Goal: Task Accomplishment & Management: Complete application form

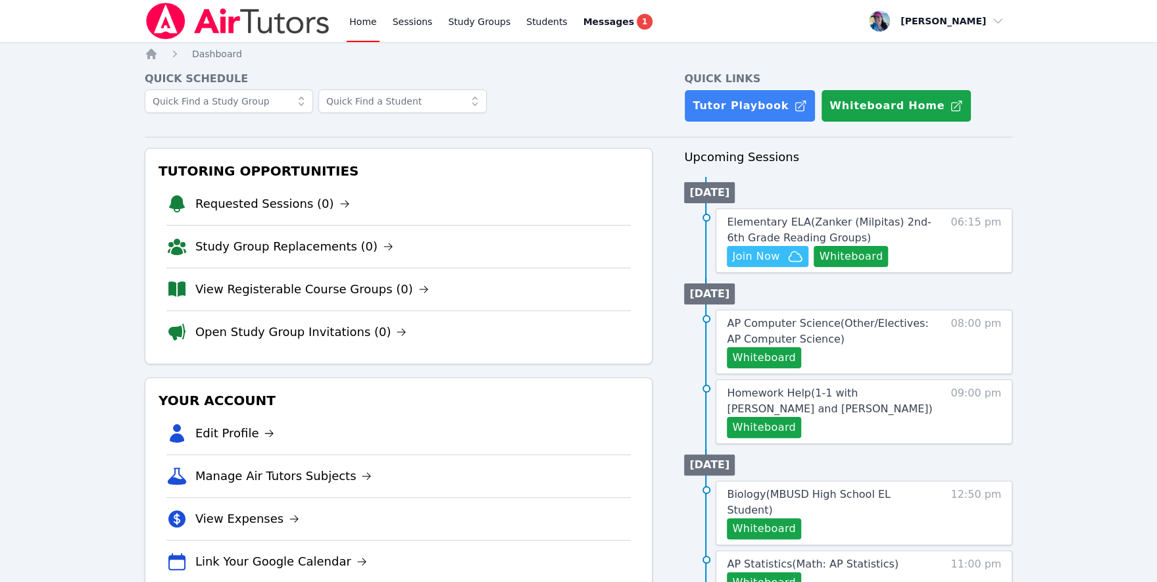
scroll to position [208, 0]
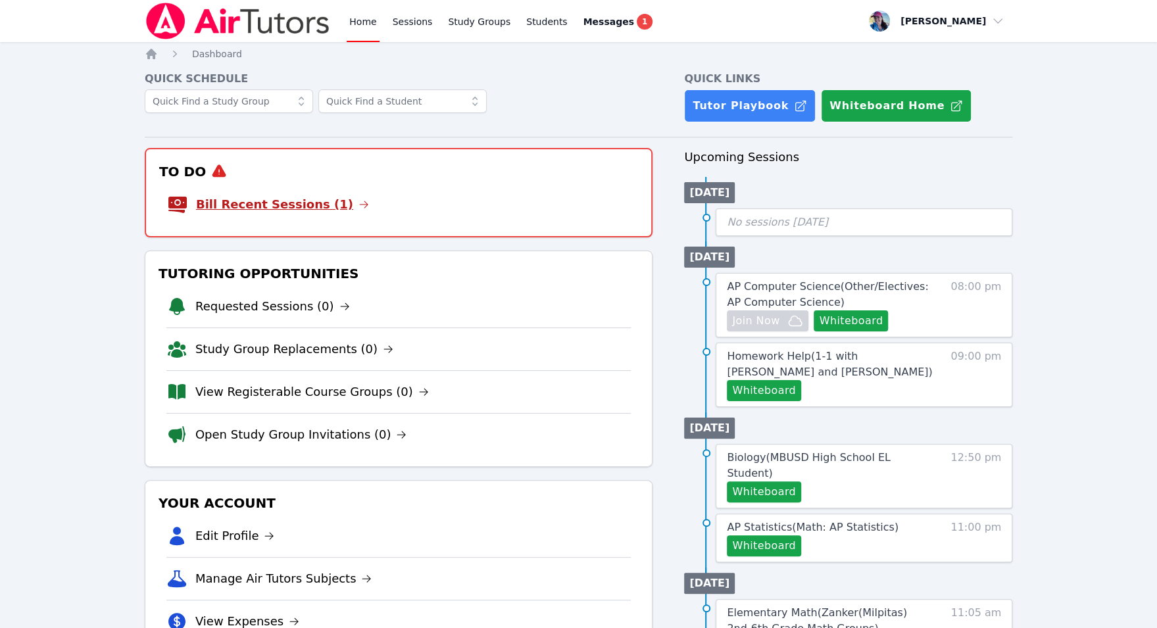
click at [305, 212] on link "Bill Recent Sessions (1)" at bounding box center [282, 204] width 173 height 18
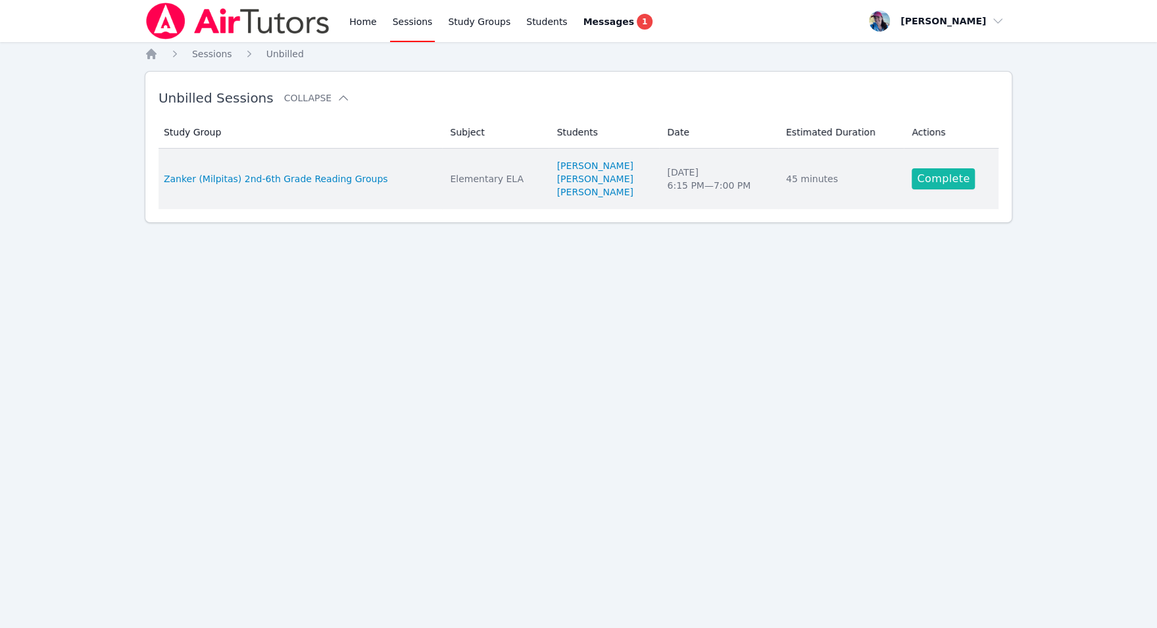
click at [964, 181] on link "Complete" at bounding box center [942, 178] width 63 height 21
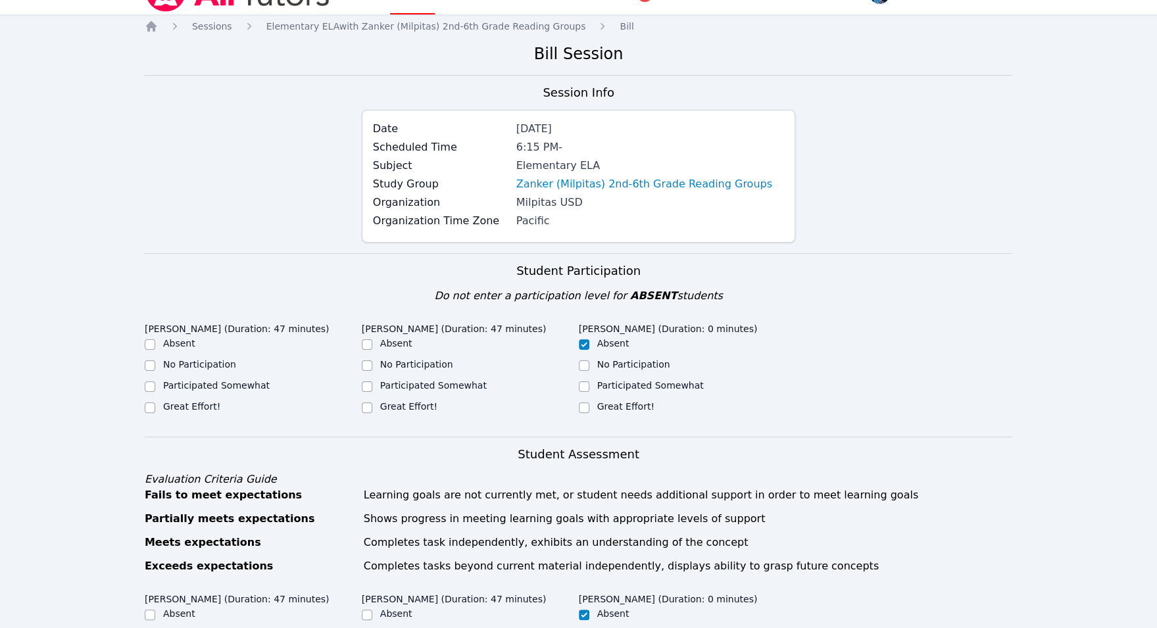
scroll to position [33, 0]
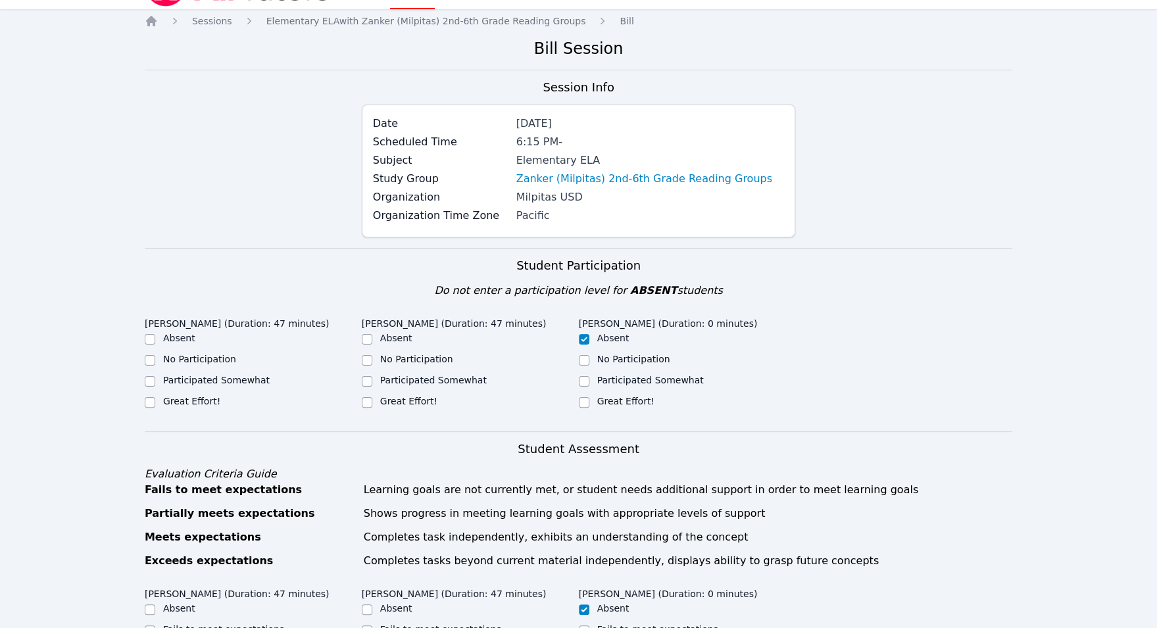
click at [413, 402] on label "Great Effort!" at bounding box center [408, 401] width 57 height 11
click at [372, 402] on input "Great Effort!" at bounding box center [367, 402] width 11 height 11
checkbox input "true"
click at [214, 399] on label "Great Effort!" at bounding box center [191, 401] width 57 height 11
click at [155, 399] on input "Great Effort!" at bounding box center [150, 402] width 11 height 11
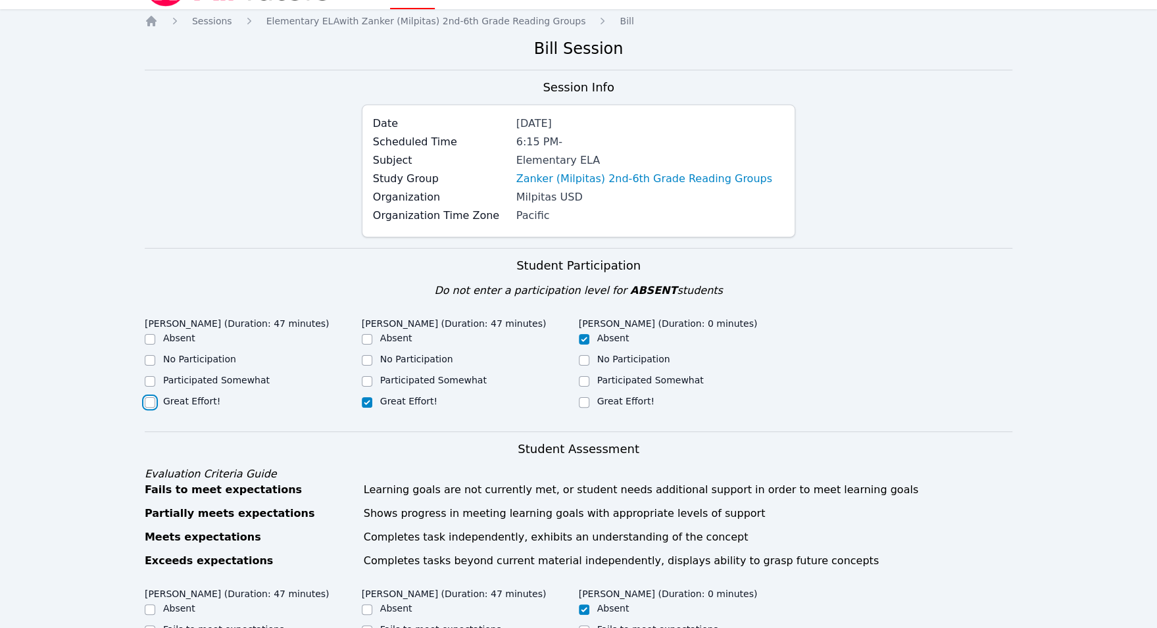
checkbox input "true"
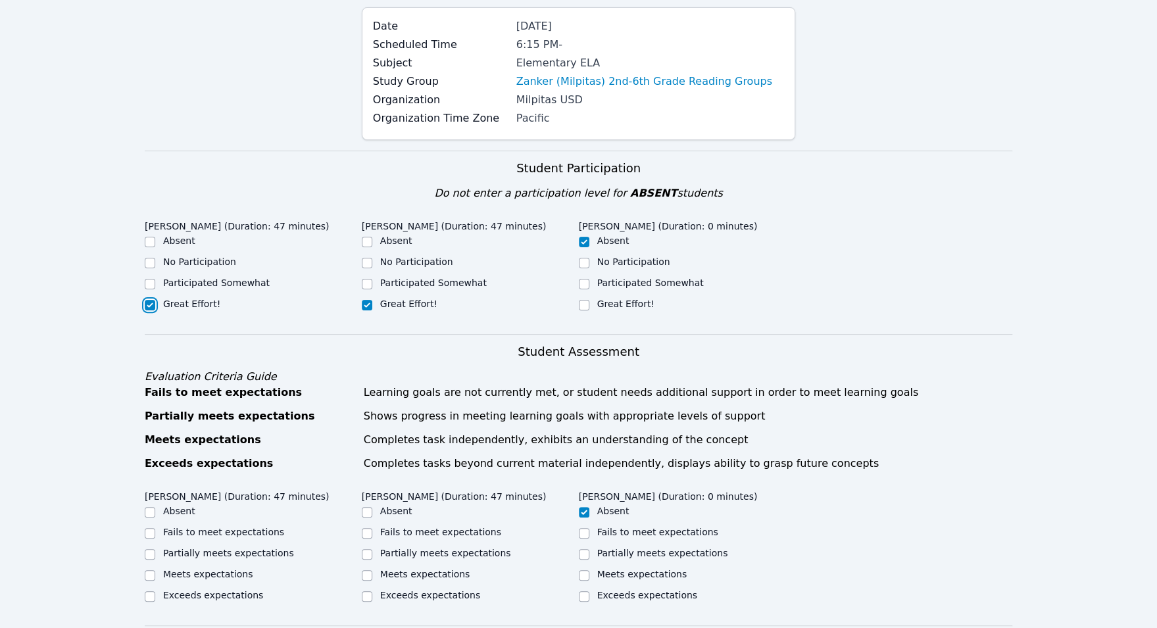
scroll to position [387, 0]
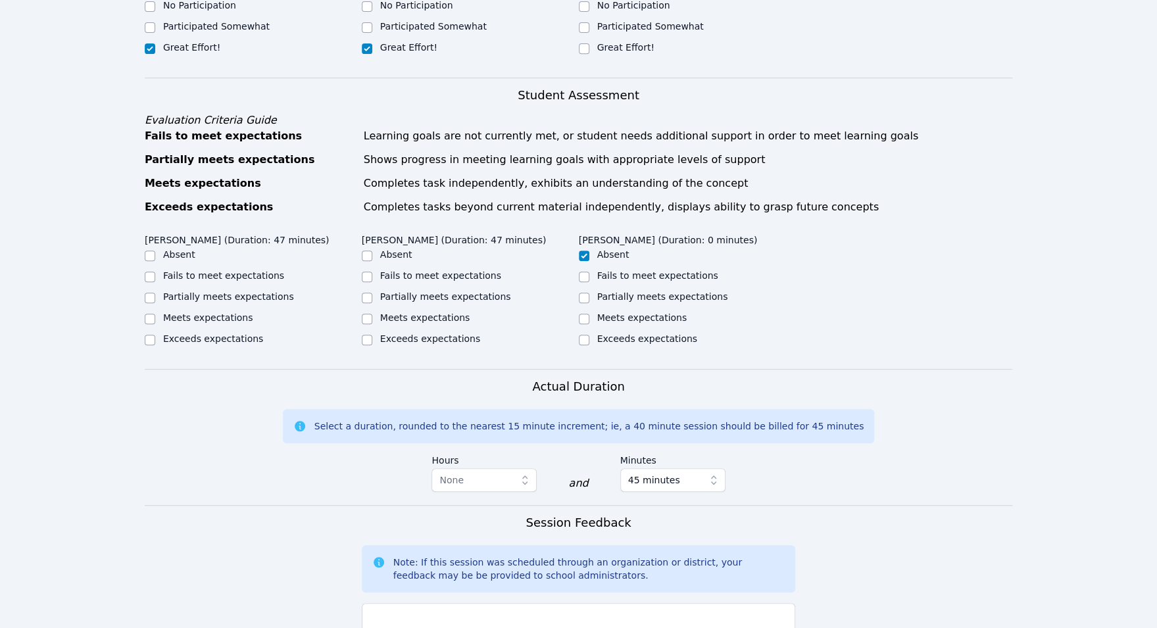
click at [226, 315] on label "Meets expectations" at bounding box center [208, 317] width 90 height 11
click at [155, 315] on input "Meets expectations" at bounding box center [150, 319] width 11 height 11
checkbox input "true"
click at [386, 314] on label "Meets expectations" at bounding box center [425, 317] width 90 height 11
click at [372, 314] on input "Meets expectations" at bounding box center [367, 319] width 11 height 11
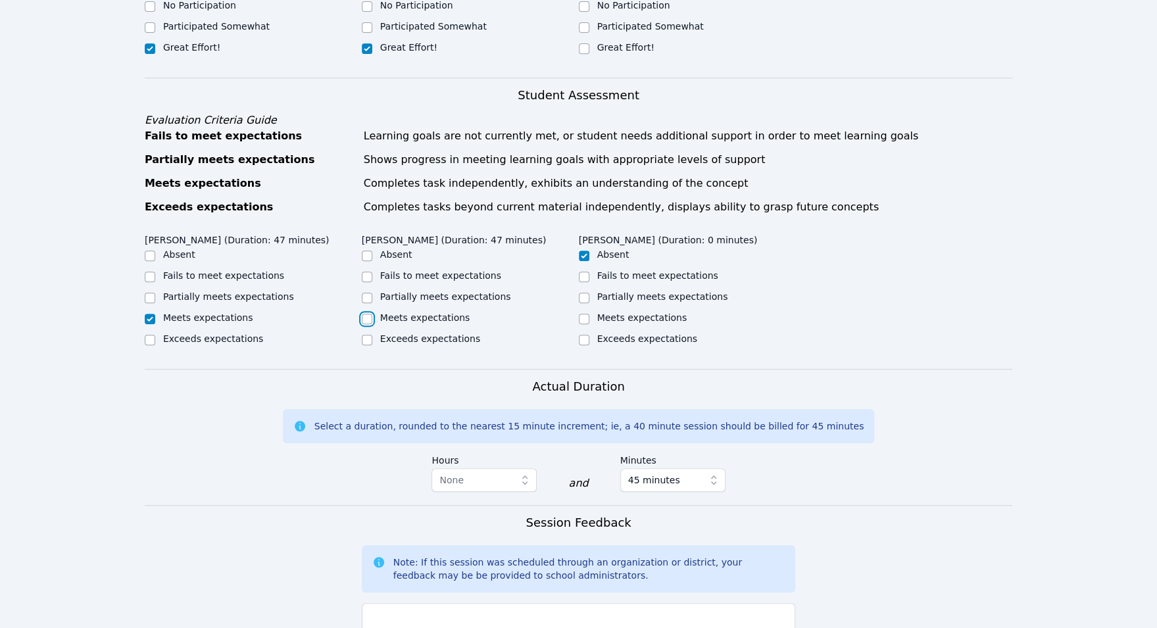
checkbox input "true"
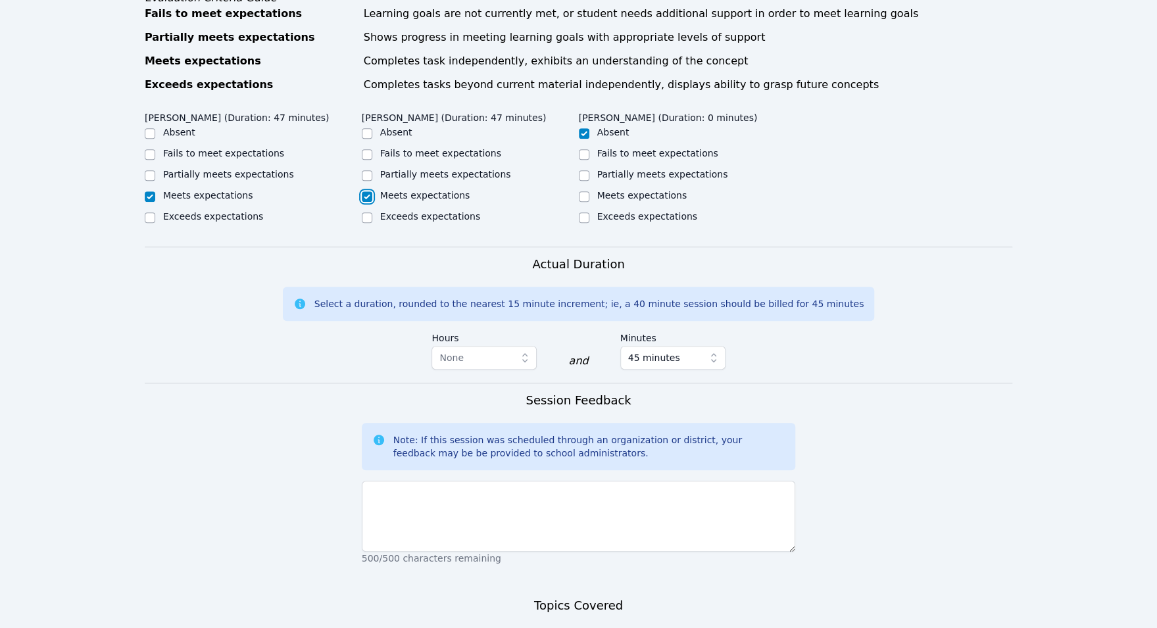
scroll to position [658, 0]
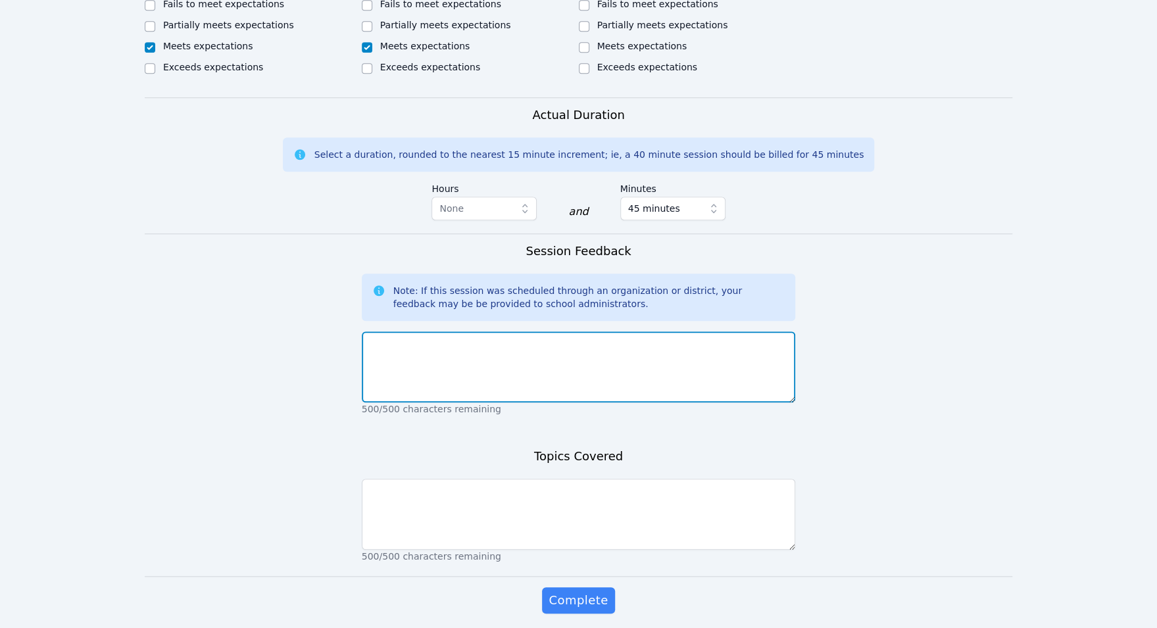
click at [464, 385] on textarea at bounding box center [579, 366] width 434 height 71
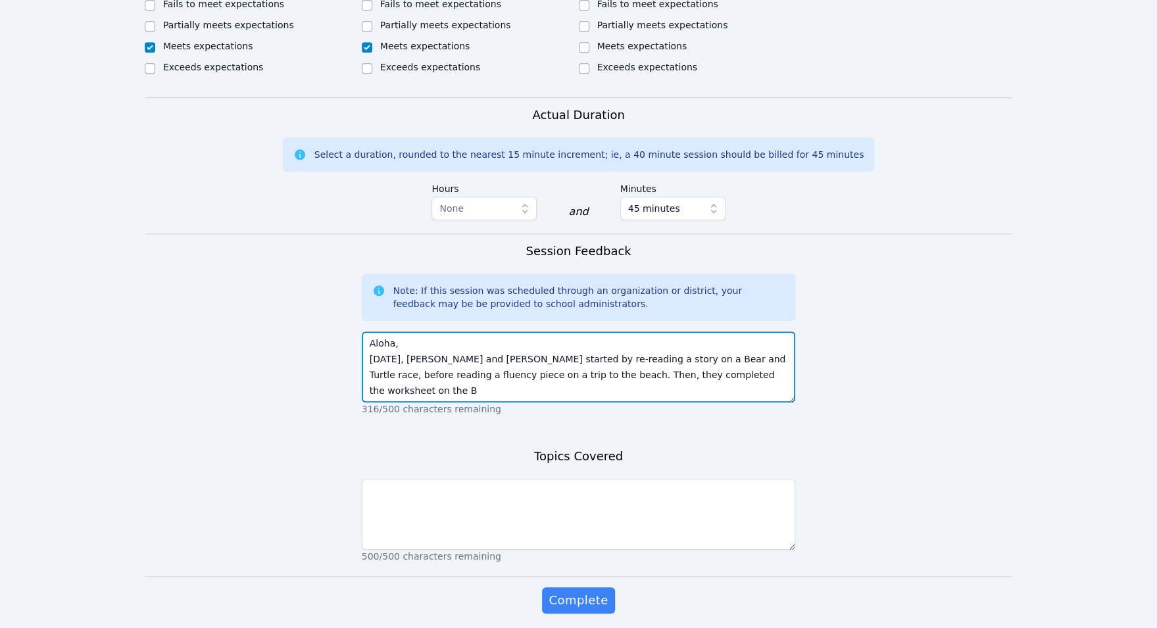
click at [608, 356] on textarea "Aloha, Today, Rut and Naomi started by re-reading a story on a Bear and Turtle …" at bounding box center [579, 366] width 434 height 71
click at [741, 381] on textarea "Aloha, Today, Rut and Naomi started by re-reading a story on the Bear and Turtl…" at bounding box center [579, 366] width 434 height 71
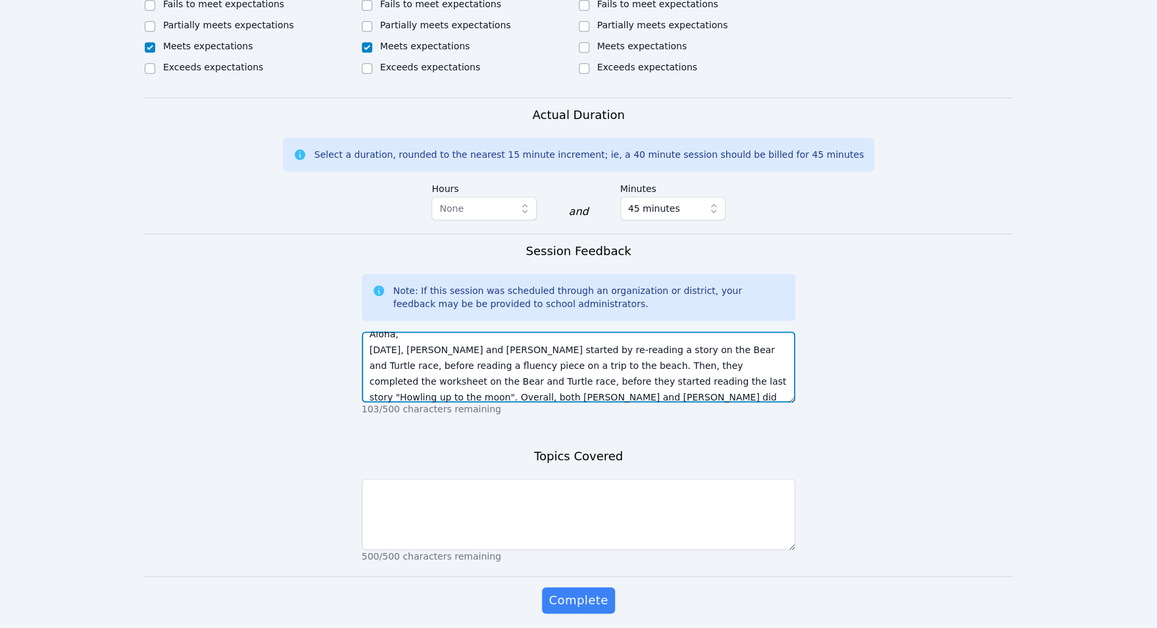
scroll to position [25, 0]
click at [766, 378] on textarea "Aloha, Today, Rut and Naomi started by re-reading a story on the Bear and Turtl…" at bounding box center [579, 366] width 434 height 71
click at [573, 398] on textarea "Aloha, Today, Rut and Naomi started by re-reading a story on the Bear and Turtl…" at bounding box center [579, 366] width 434 height 71
type textarea "Aloha, Today, Rut and Naomi started by re-reading a story on the Bear and Turtl…"
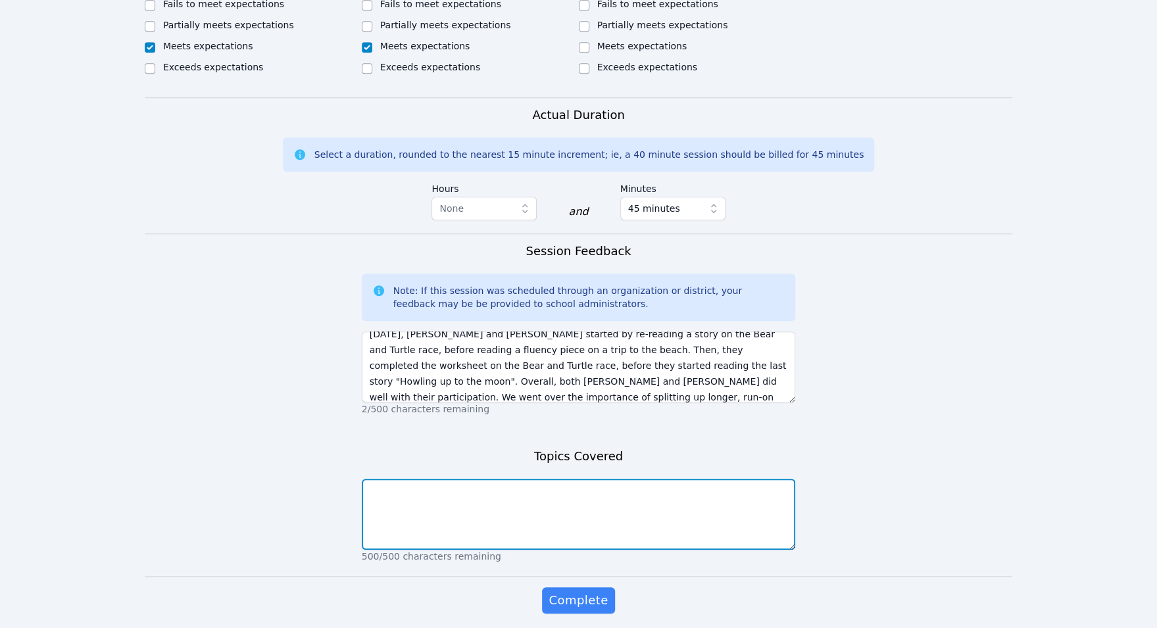
click at [563, 532] on textarea at bounding box center [579, 514] width 434 height 71
type textarea "W"
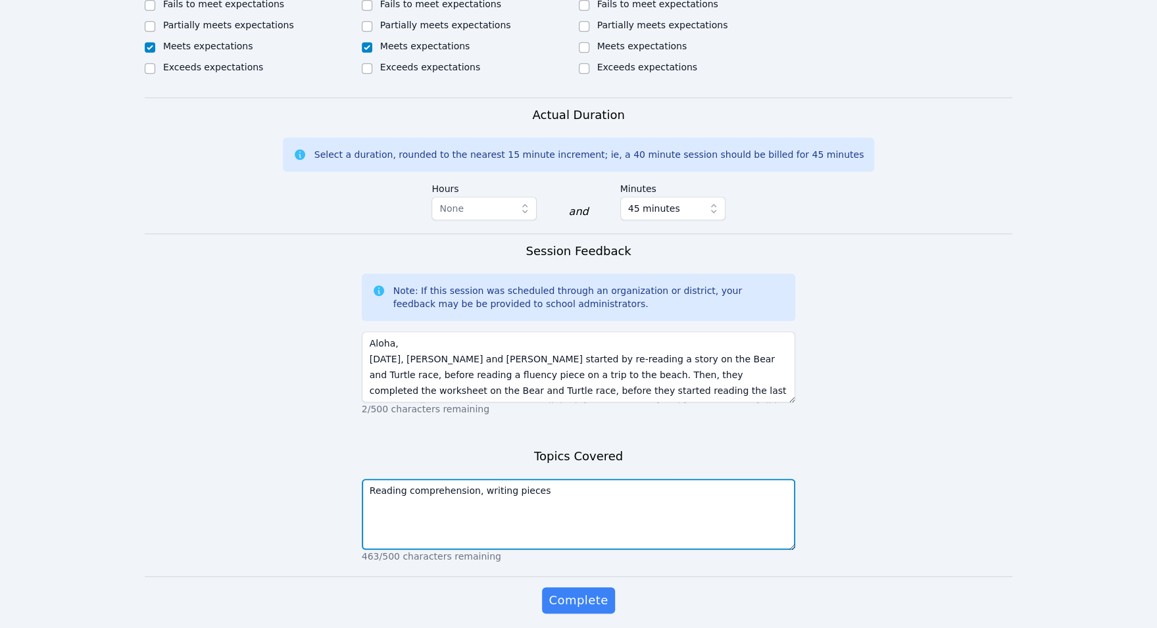
type textarea "Reading comprehension, writing pieces"
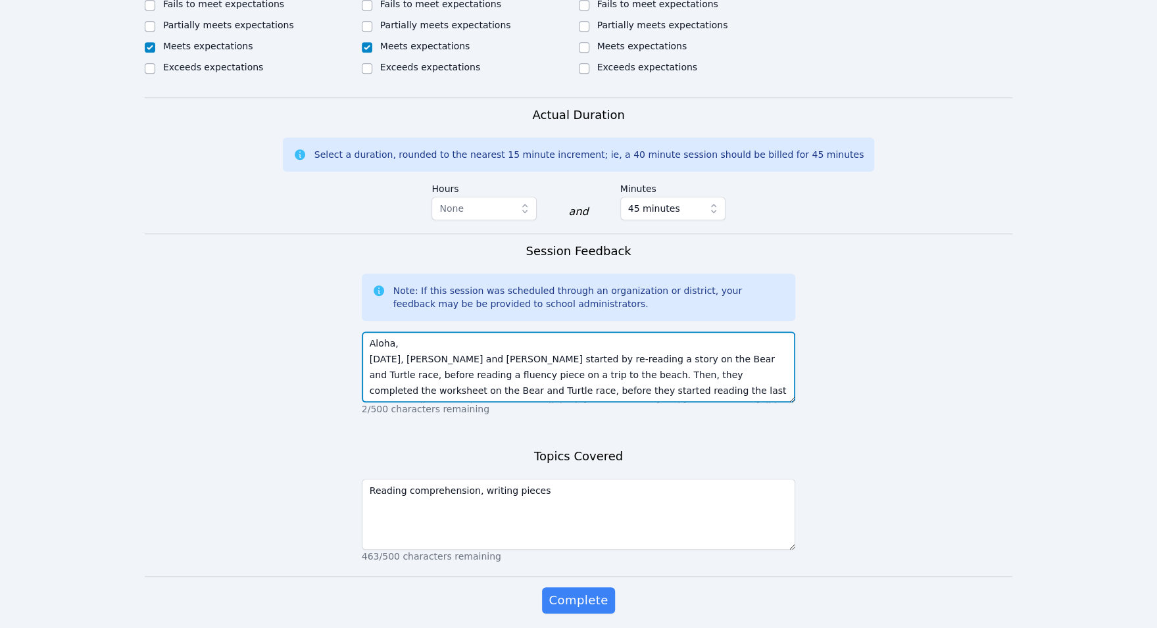
scroll to position [32, 0]
drag, startPoint x: 370, startPoint y: 338, endPoint x: 857, endPoint y: 425, distance: 494.3
click at [857, 425] on form "Student Participation Do not enter a participation level for ABSENT students Na…" at bounding box center [578, 131] width 867 height 1017
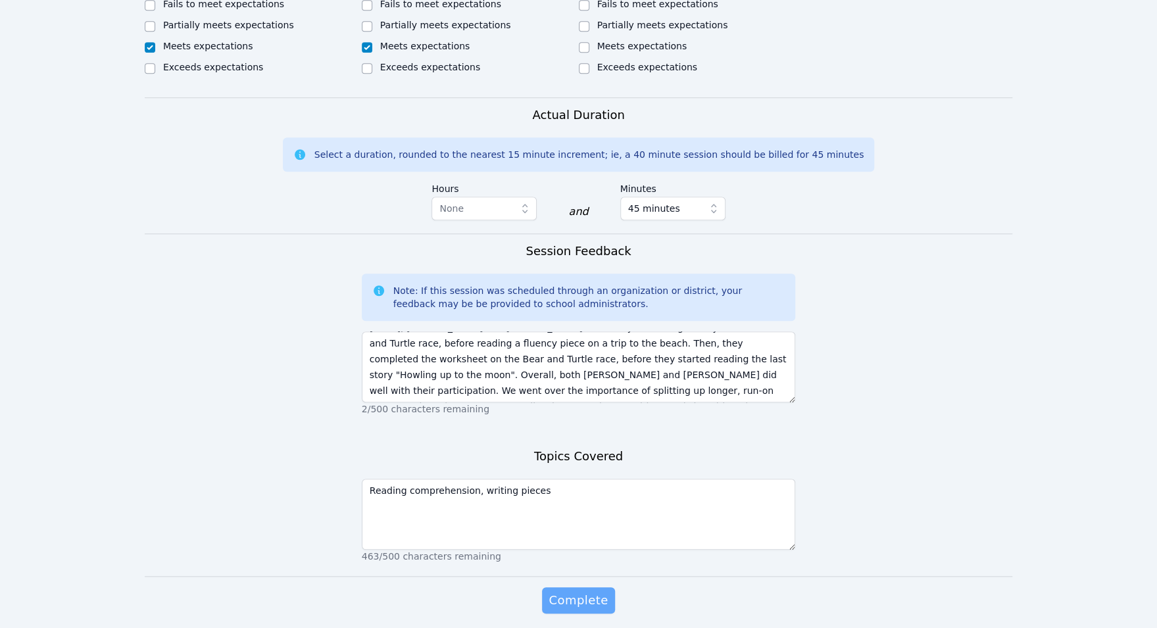
click at [596, 608] on button "Complete" at bounding box center [578, 600] width 72 height 26
